Goal: Task Accomplishment & Management: Manage account settings

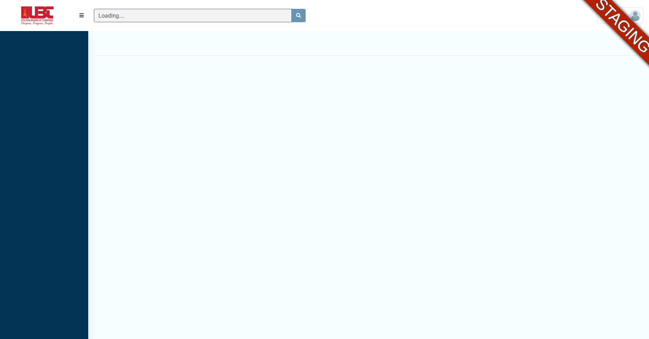
scroll to position [3, 0]
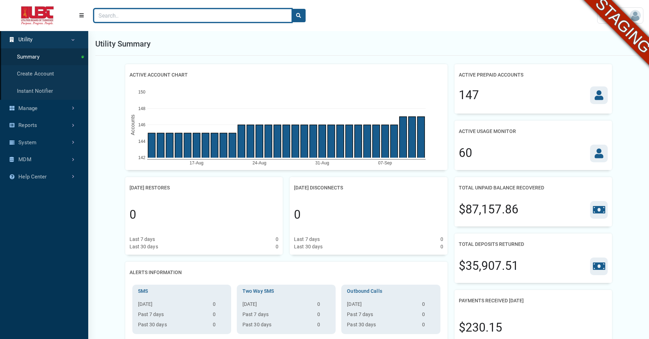
click at [146, 14] on input "Search" at bounding box center [193, 15] width 198 height 13
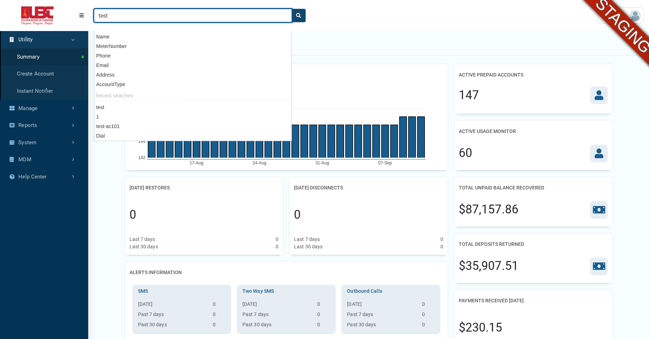
type input "test"
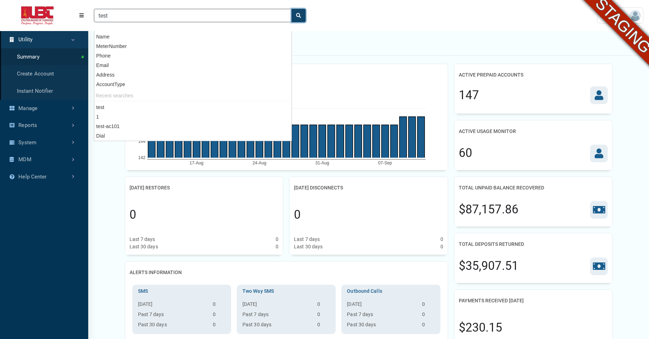
click at [295, 22] on button "search" at bounding box center [298, 15] width 14 height 13
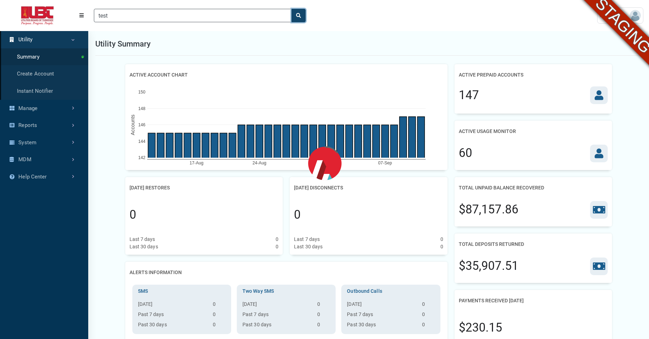
click at [295, 22] on button "search" at bounding box center [298, 15] width 14 height 13
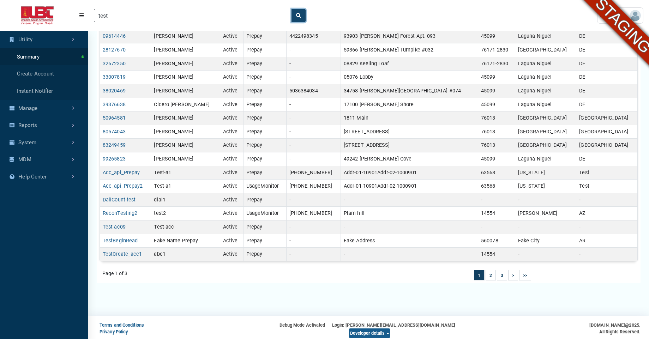
scroll to position [184, 0]
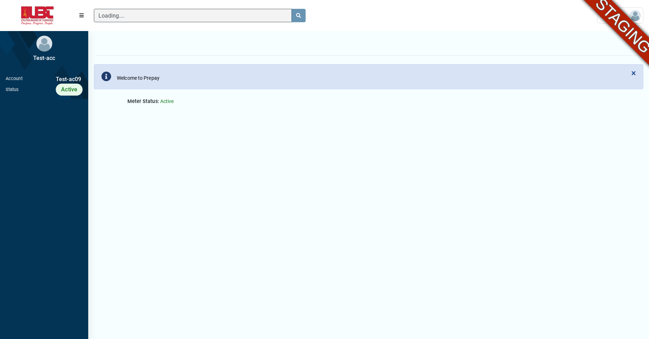
scroll to position [3, 0]
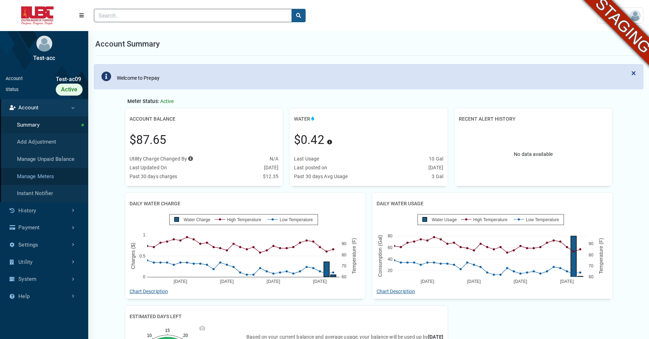
click at [39, 178] on link "Manage Meters" at bounding box center [44, 176] width 88 height 17
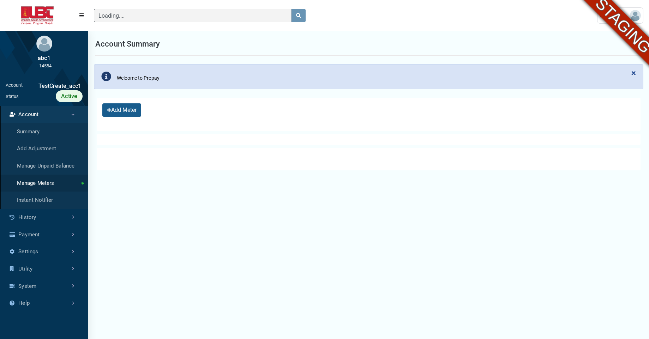
scroll to position [2, 0]
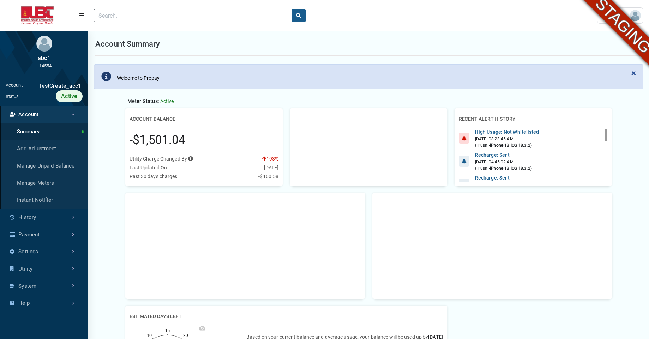
scroll to position [3, 0]
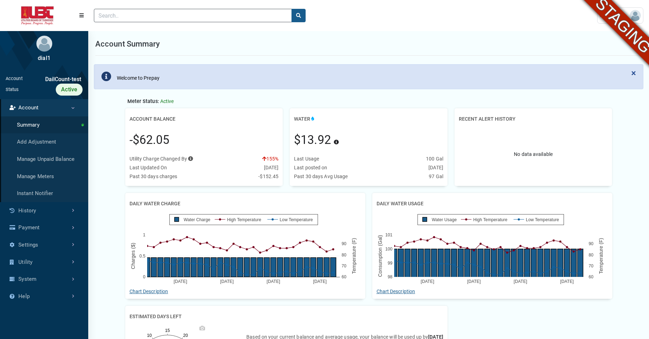
scroll to position [3, 0]
click at [47, 178] on link "Manage Meters" at bounding box center [44, 176] width 88 height 17
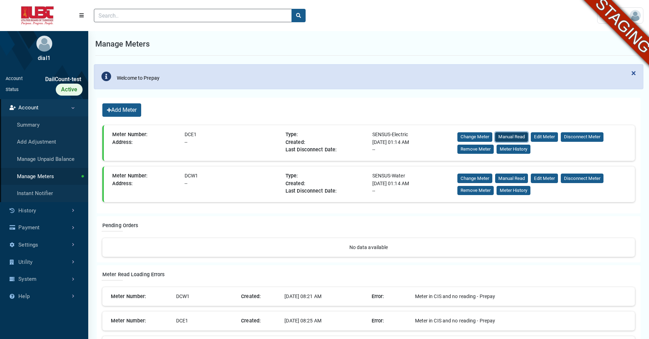
click at [510, 136] on button "Manual Read" at bounding box center [511, 137] width 33 height 10
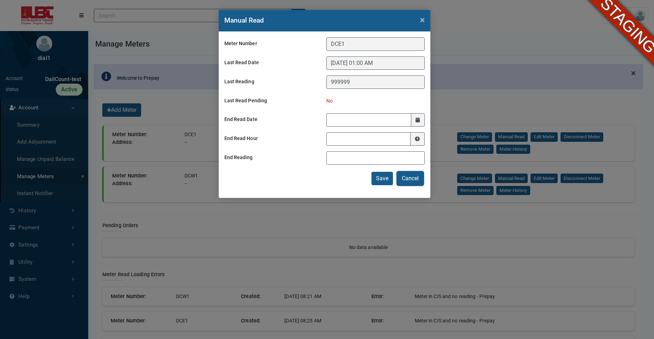
click at [406, 184] on button "Cancel" at bounding box center [410, 178] width 26 height 13
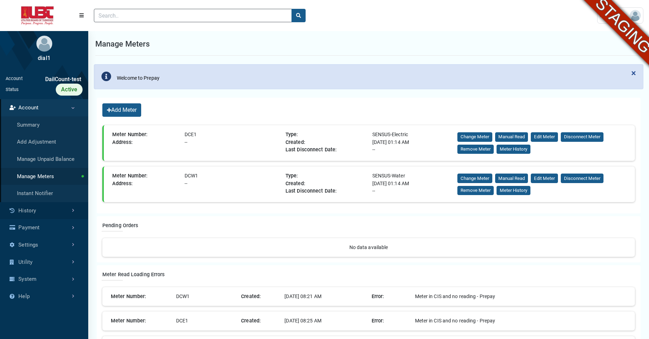
click at [45, 210] on link "History" at bounding box center [44, 210] width 88 height 17
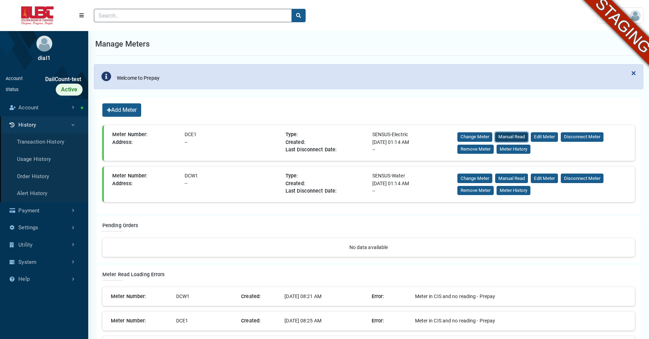
click at [511, 135] on button "Manual Read" at bounding box center [511, 137] width 33 height 10
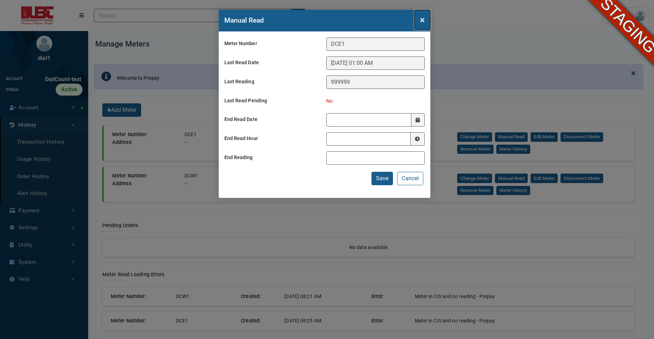
click at [424, 21] on span "×" at bounding box center [422, 20] width 5 height 10
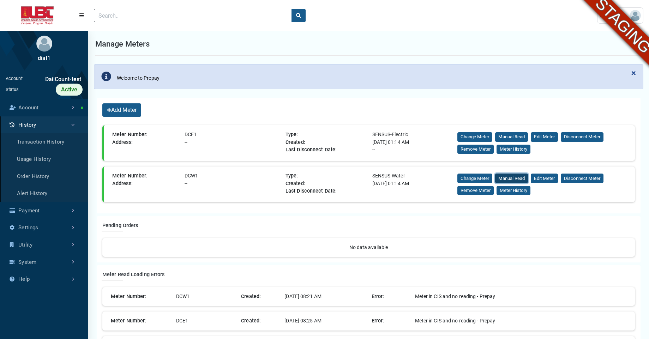
click at [507, 177] on button "Manual Read" at bounding box center [511, 179] width 33 height 10
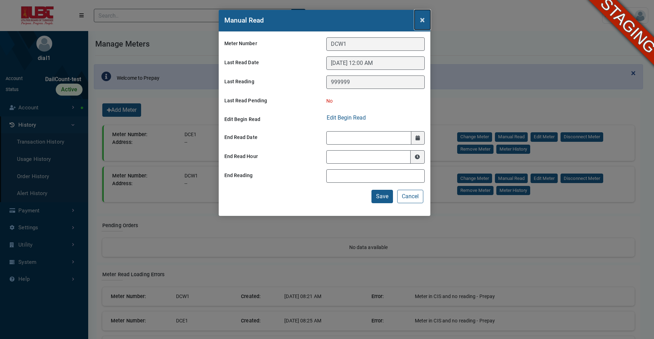
click at [424, 22] on span "×" at bounding box center [422, 20] width 5 height 10
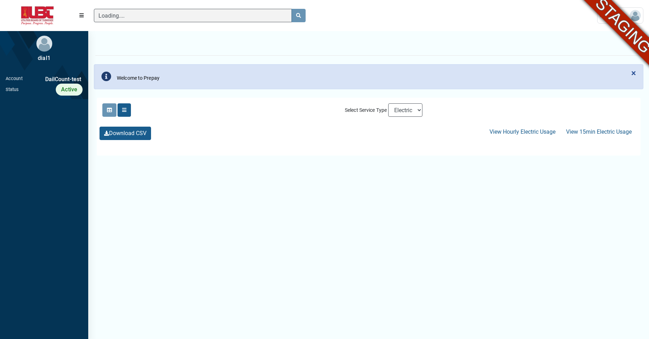
scroll to position [3, 0]
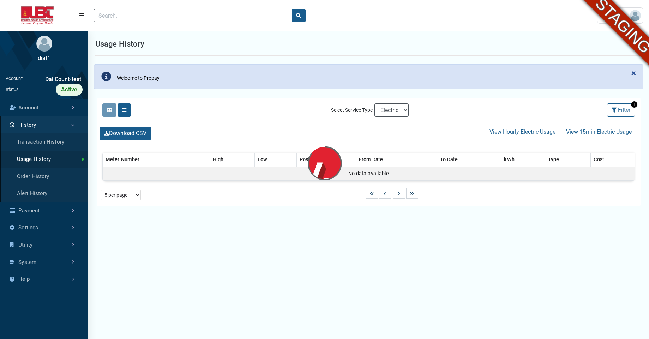
select select "25 per page"
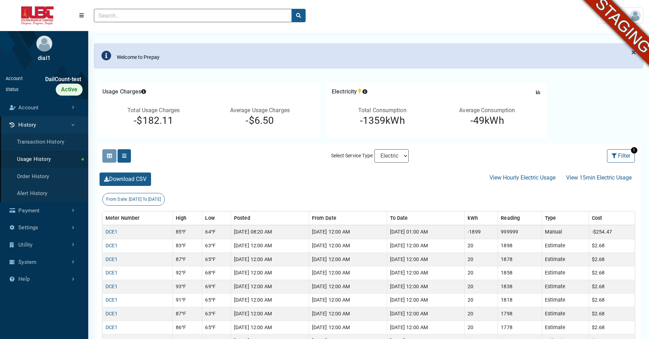
scroll to position [0, 0]
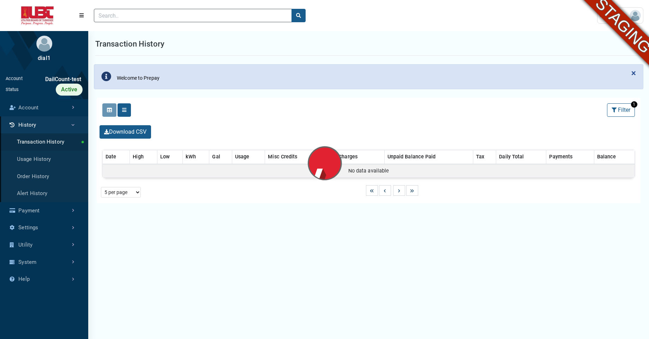
select select "25 per page"
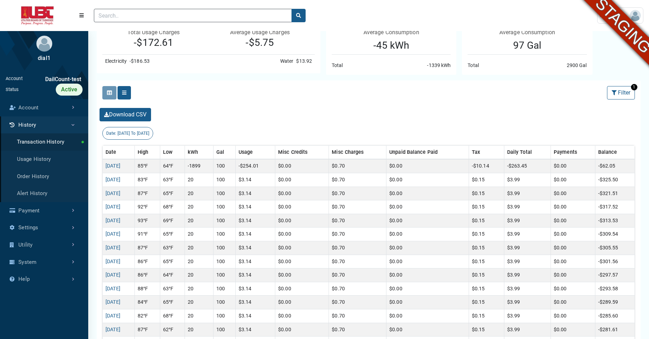
scroll to position [110, 0]
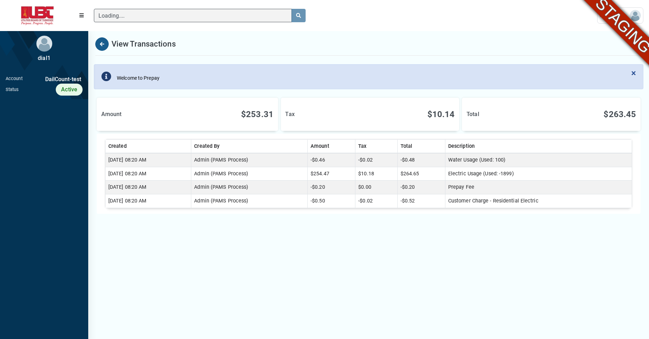
scroll to position [3, 0]
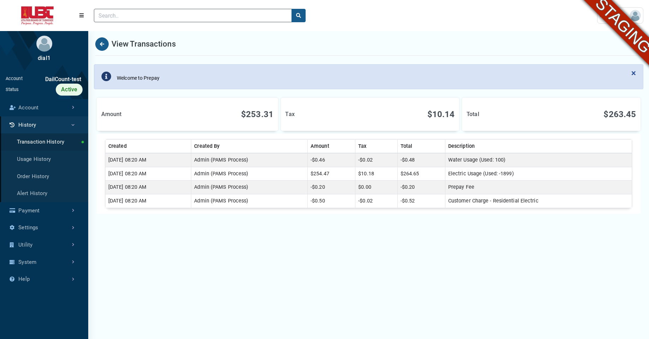
click at [578, 13] on div at bounding box center [339, 15] width 503 height 25
